Goal: Information Seeking & Learning: Check status

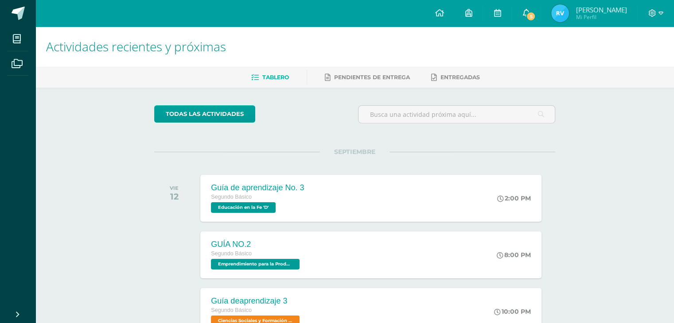
click at [528, 17] on span "5" at bounding box center [531, 17] width 10 height 10
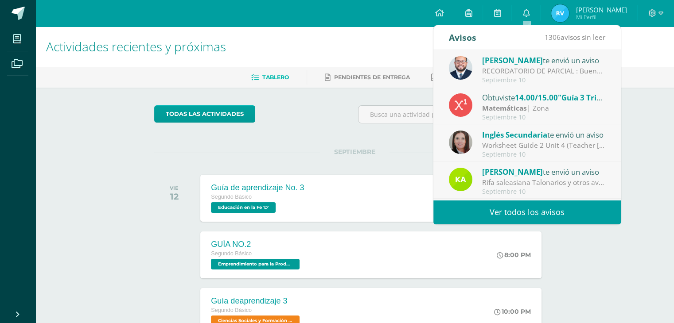
click at [541, 63] on div "Giovanni te envió un aviso" at bounding box center [543, 61] width 123 height 12
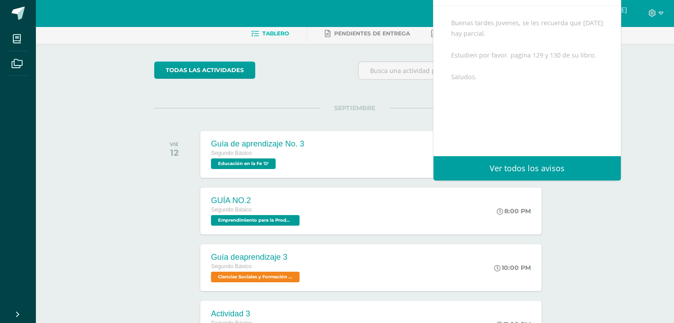
scroll to position [44, 0]
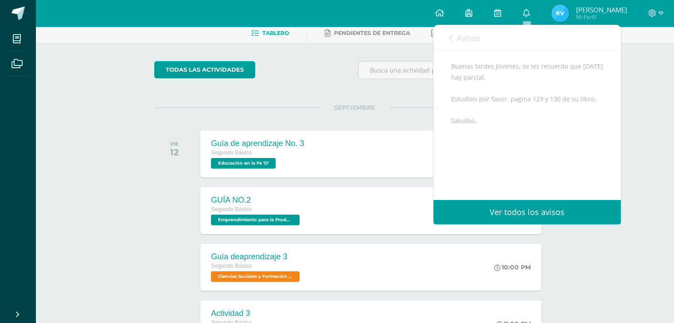
click at [468, 31] on link "Avisos" at bounding box center [465, 37] width 32 height 25
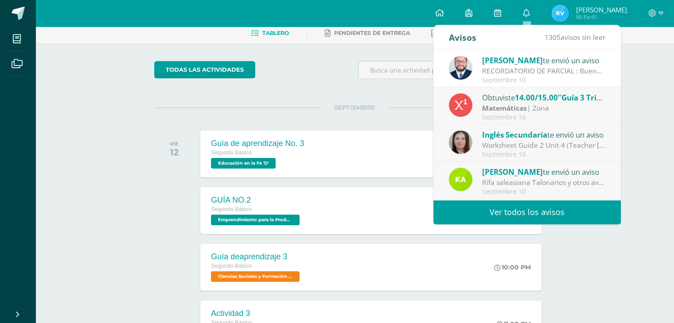
click at [490, 144] on div "Worksheet Guide 2 Unit 4 (Teacher [PERSON_NAME]): Hello, dear students, here is…" at bounding box center [543, 145] width 123 height 10
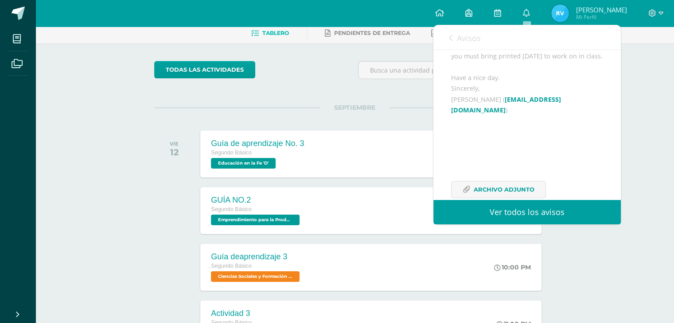
click at [474, 43] on link "Avisos" at bounding box center [465, 37] width 32 height 25
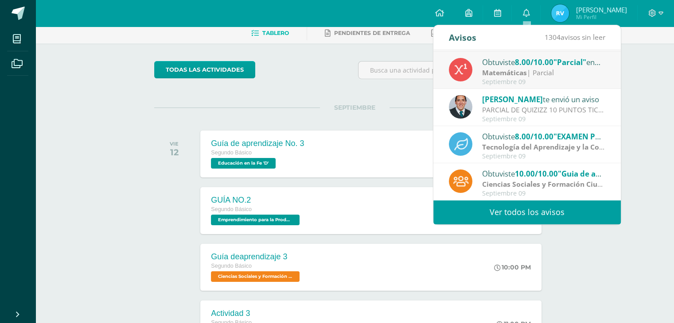
scroll to position [147, 0]
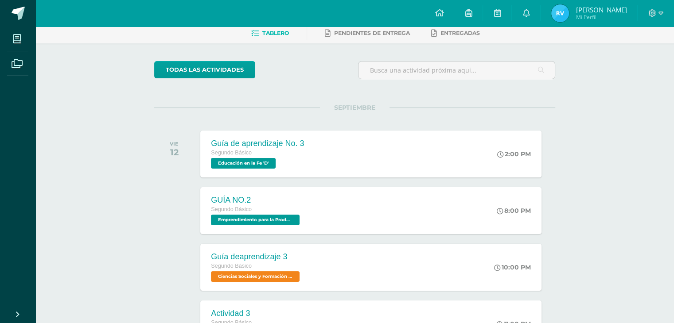
click at [569, 23] on link "Rodrigo Antonio Mi Perfil" at bounding box center [589, 13] width 97 height 27
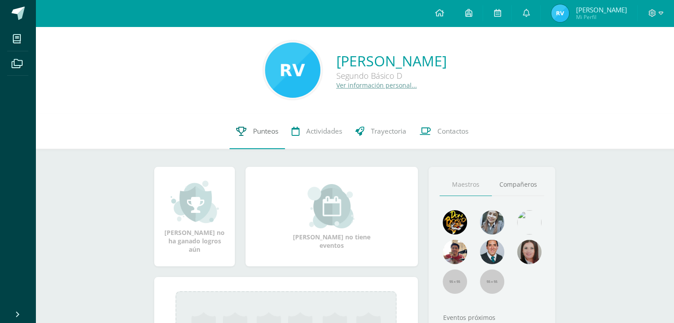
click at [260, 132] on span "Punteos" at bounding box center [265, 131] width 25 height 9
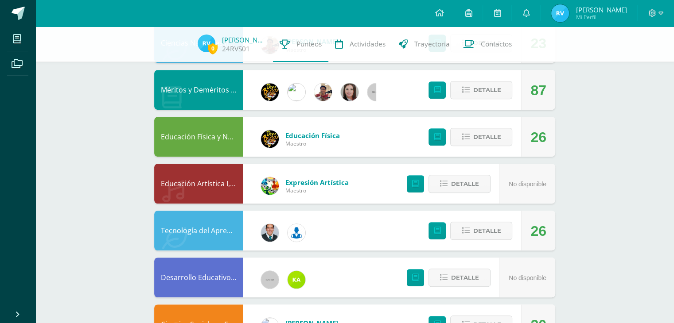
scroll to position [536, 0]
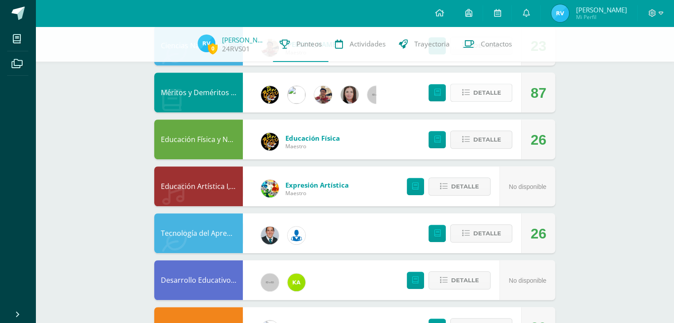
click at [473, 93] on button "Detalle" at bounding box center [481, 93] width 62 height 18
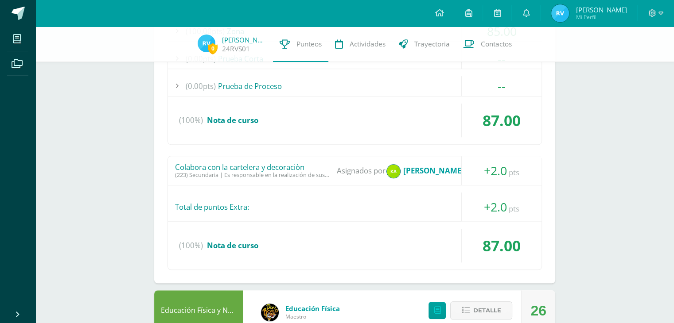
scroll to position [713, 0]
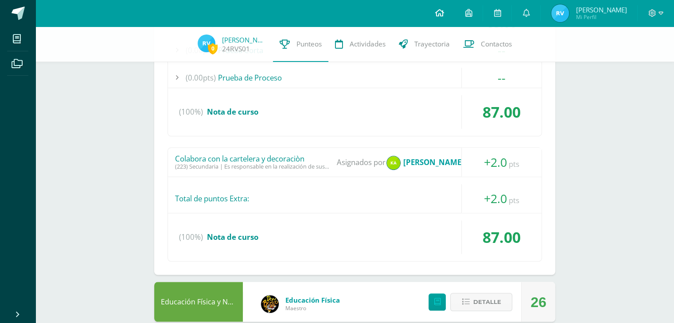
click at [446, 7] on link at bounding box center [439, 13] width 30 height 27
